Goal: Information Seeking & Learning: Stay updated

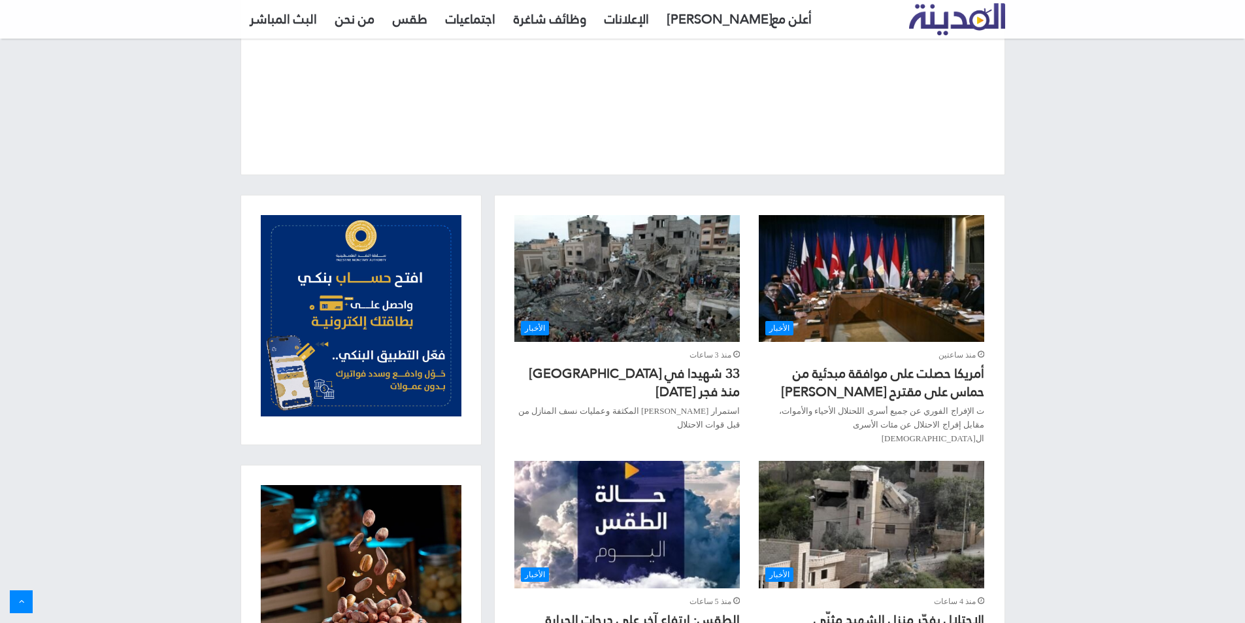
scroll to position [327, 0]
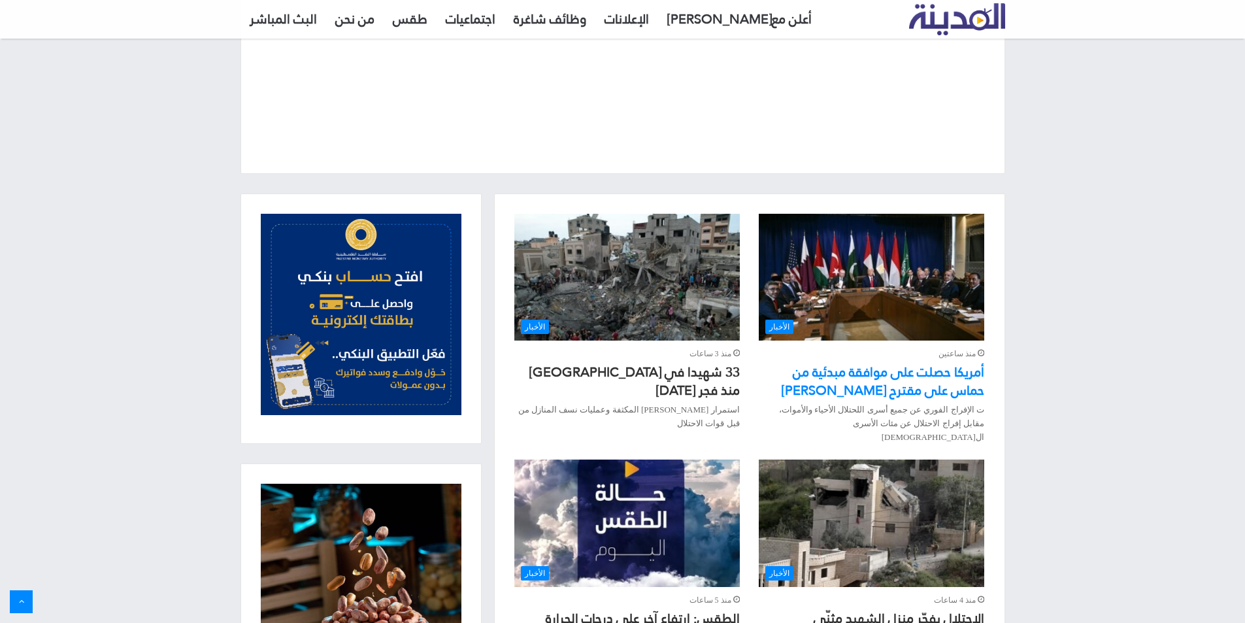
click at [924, 385] on link "أمريكا حصلت على موافقة مبدئية من حماس على مقترح [PERSON_NAME]" at bounding box center [883, 381] width 203 height 43
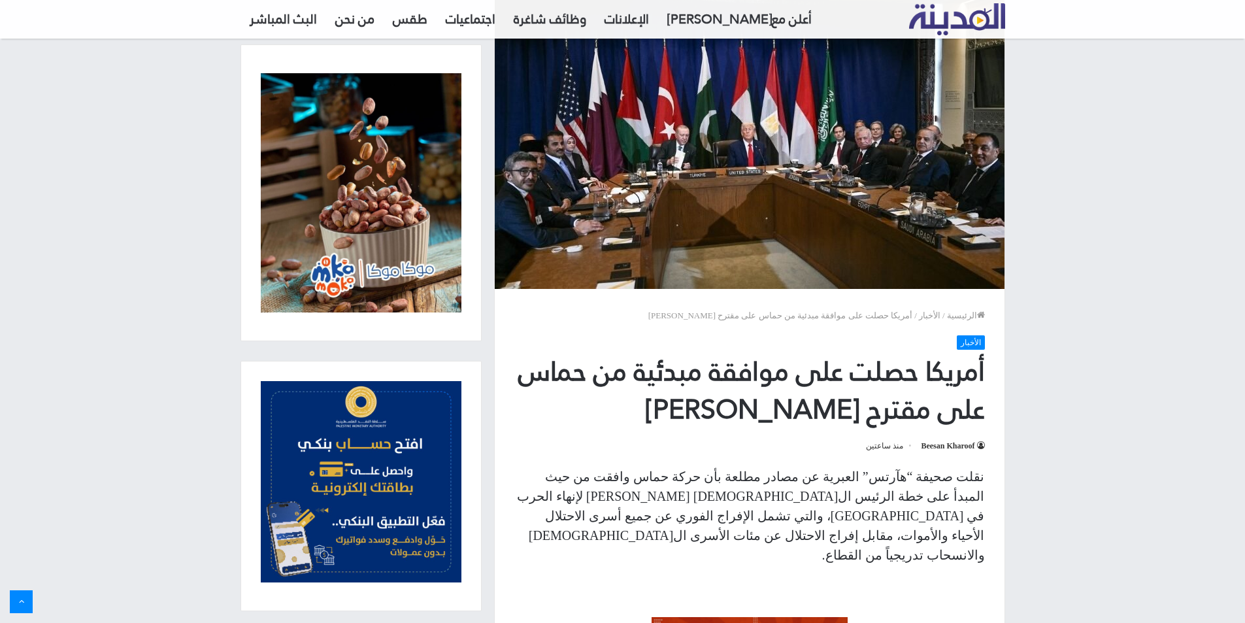
scroll to position [101, 0]
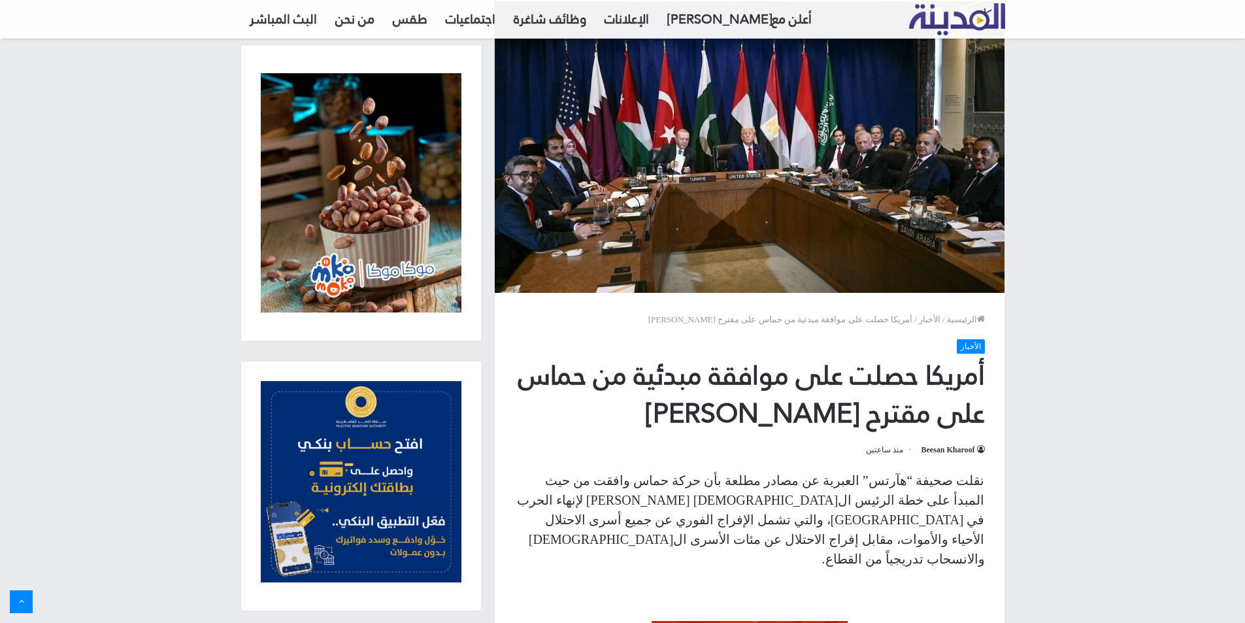
click at [974, 15] on img "القائمة الرئيسية" at bounding box center [957, 19] width 96 height 32
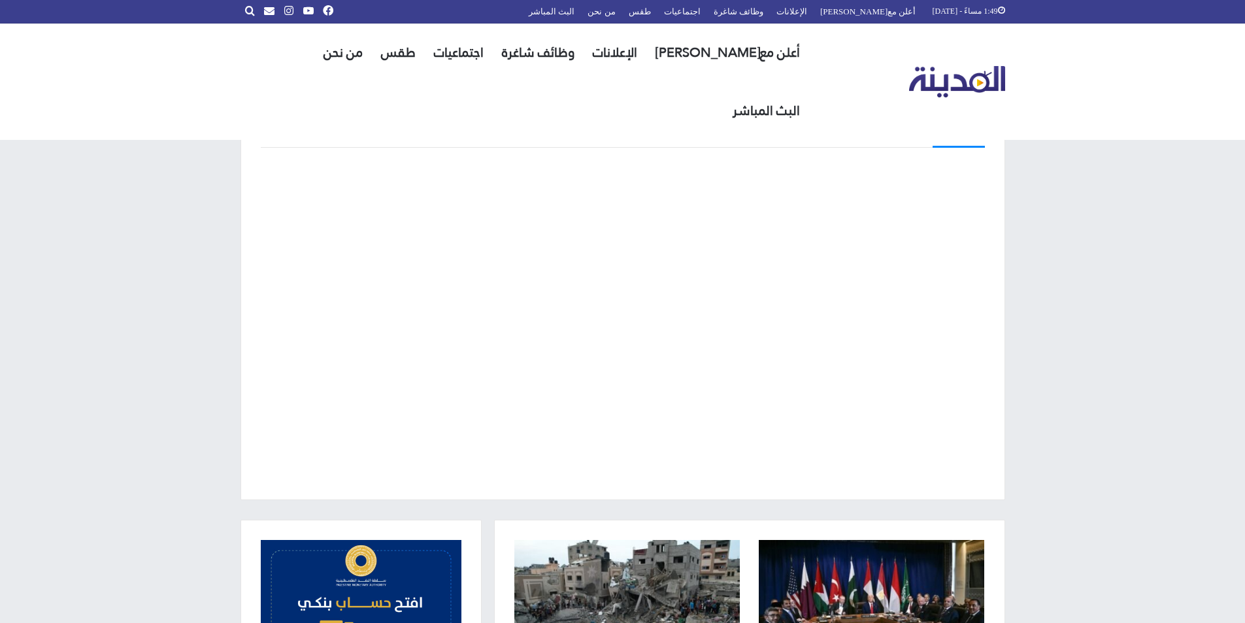
click at [966, 66] on img "القائمة الرئيسية" at bounding box center [957, 82] width 96 height 32
